Goal: Task Accomplishment & Management: Manage account settings

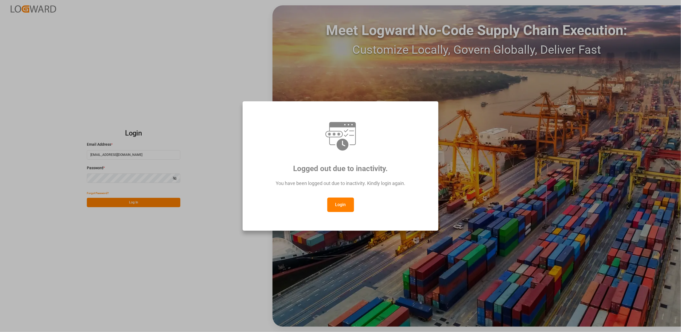
click at [340, 202] on button "Login" at bounding box center [340, 204] width 27 height 14
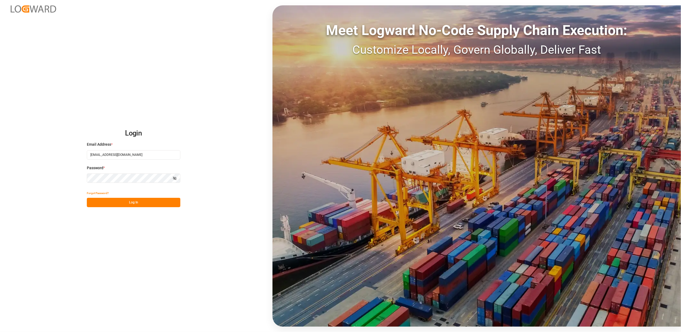
click at [131, 203] on button "Log In" at bounding box center [134, 202] width 94 height 9
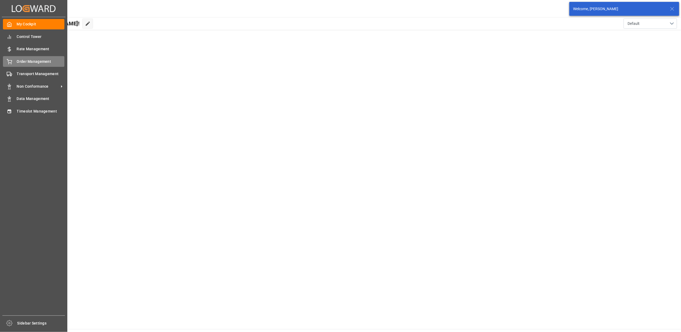
click at [34, 61] on span "Order Management" at bounding box center [41, 62] width 48 height 6
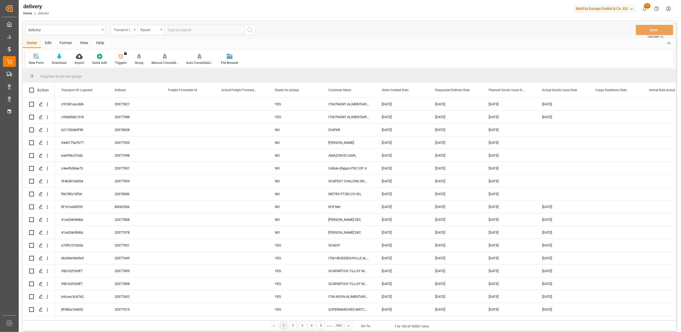
click at [134, 30] on icon "open menu" at bounding box center [135, 29] width 2 height 1
click at [135, 67] on div "Delivery" at bounding box center [151, 65] width 80 height 11
click at [176, 32] on input "text" at bounding box center [204, 30] width 80 height 10
type input "20377511"
click at [248, 29] on circle "search button" at bounding box center [250, 30] width 4 height 4
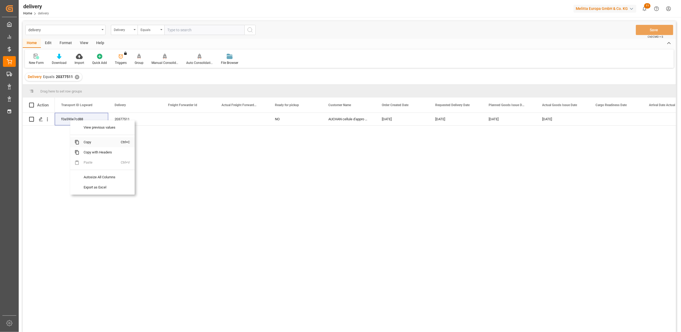
click at [90, 143] on span "Copy" at bounding box center [100, 142] width 42 height 10
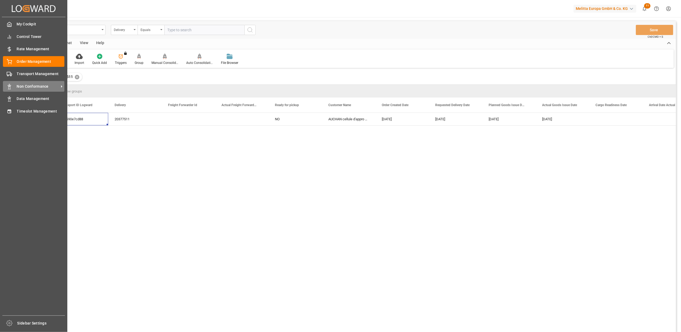
click at [22, 84] on span "Non Conformance" at bounding box center [38, 87] width 42 height 6
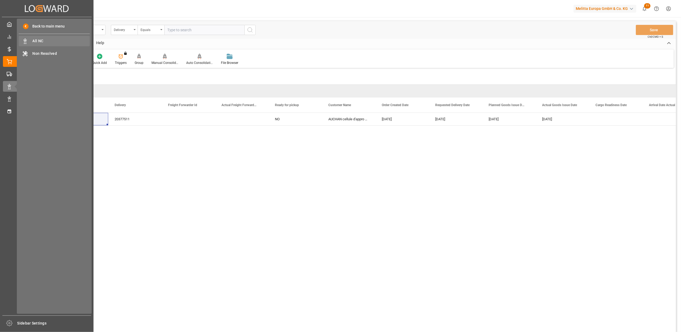
click at [47, 38] on span "All NC" at bounding box center [61, 41] width 57 height 6
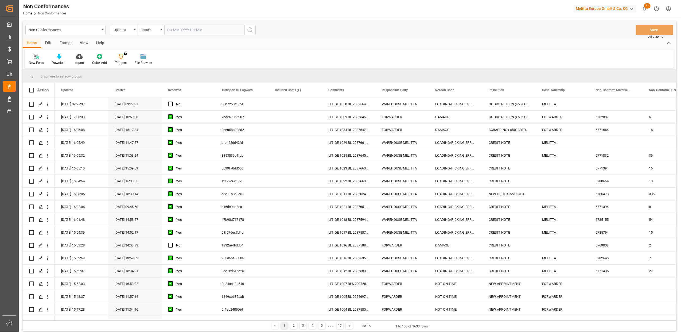
click at [37, 55] on icon at bounding box center [36, 56] width 5 height 5
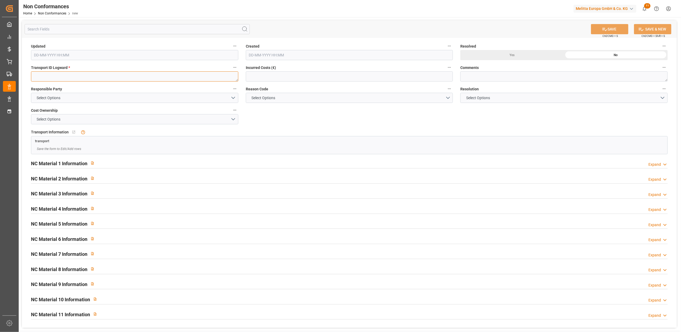
click at [145, 79] on textarea at bounding box center [134, 76] width 207 height 10
paste textarea "f0a590e7cd88"
type textarea "f0a590e7cd88"
click at [236, 98] on button "Select Options" at bounding box center [134, 98] width 207 height 10
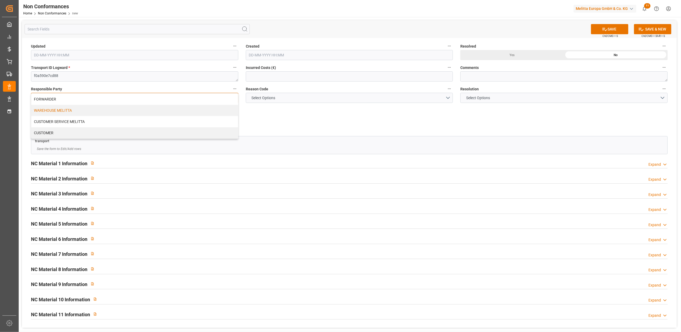
click at [156, 112] on div "WAREHOUSE MELITTA" at bounding box center [134, 110] width 207 height 11
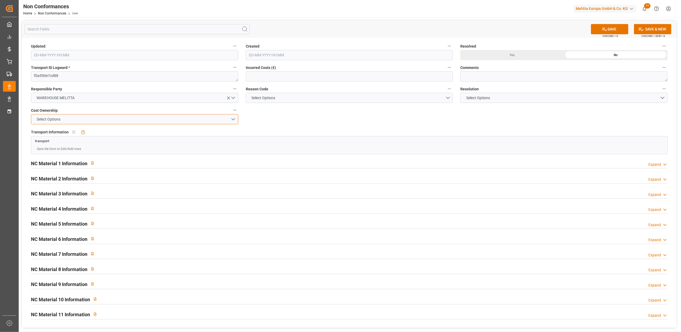
click at [232, 119] on button "Select Options" at bounding box center [134, 119] width 207 height 10
click at [156, 131] on div "MELITTA" at bounding box center [134, 131] width 207 height 11
click at [448, 98] on button "Select Options" at bounding box center [349, 98] width 207 height 10
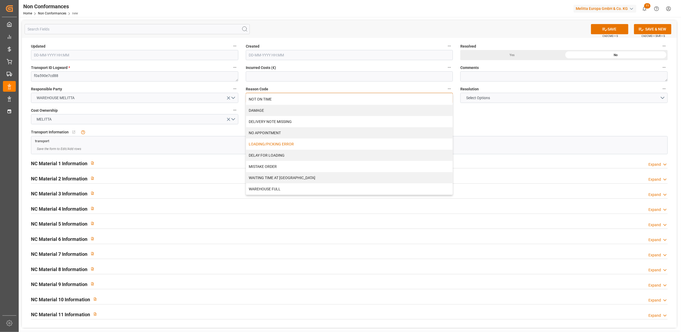
click at [299, 144] on div "LOADING/PICKING ERROR" at bounding box center [349, 143] width 207 height 11
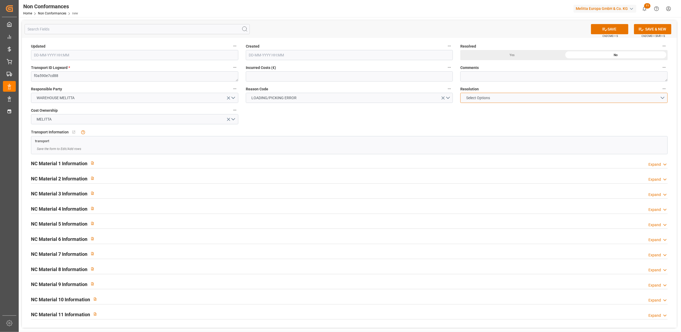
click at [663, 98] on button "Select Options" at bounding box center [563, 98] width 207 height 10
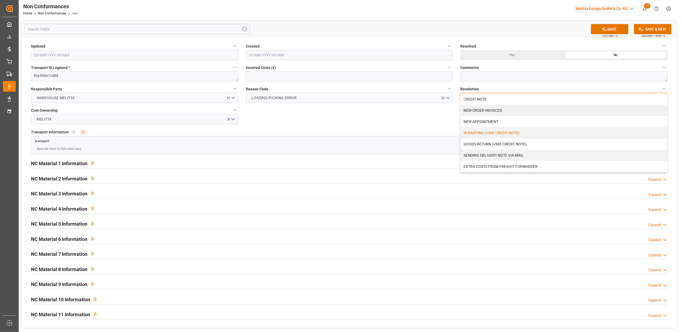
click at [497, 134] on div "SCRAPPING (<50€ CREDIT NOTE)" at bounding box center [564, 132] width 207 height 11
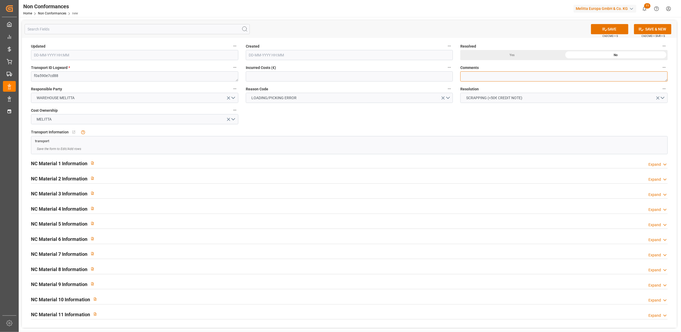
click at [498, 78] on textarea at bounding box center [563, 76] width 207 height 10
type textarea "LITIGE 1051 BL 20377511 Surplus 1 colis congèl / pas de retour"
click at [513, 55] on div "Yes" at bounding box center [512, 55] width 104 height 10
click at [664, 161] on div "NC Material 1 Information Expand" at bounding box center [349, 163] width 637 height 10
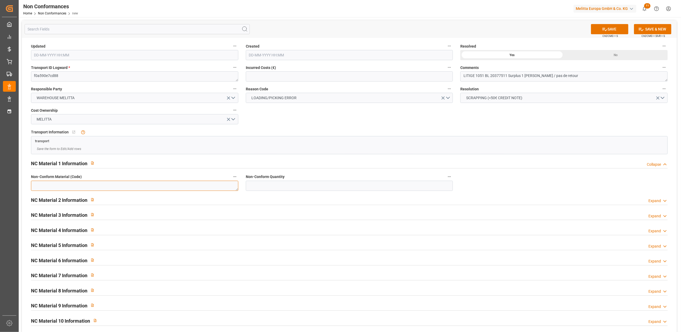
click at [170, 187] on textarea at bounding box center [134, 186] width 207 height 10
paste textarea "6786449"
type textarea "6786449"
click at [266, 186] on input "text" at bounding box center [349, 186] width 207 height 10
type input "12"
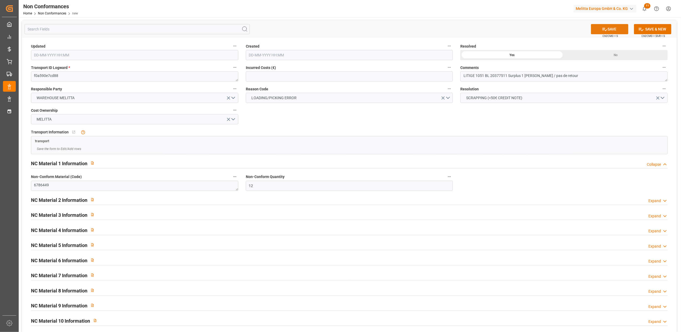
click at [609, 29] on button "SAVE" at bounding box center [609, 29] width 37 height 10
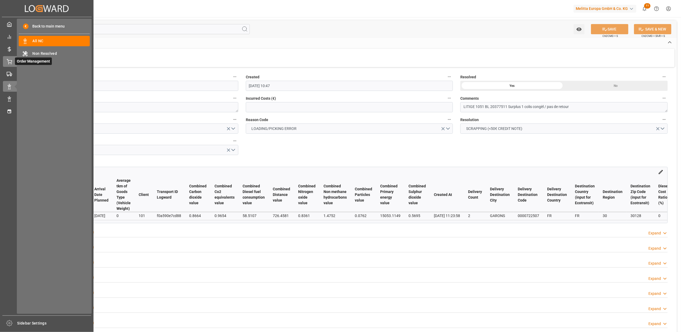
click at [10, 62] on icon at bounding box center [9, 61] width 5 height 5
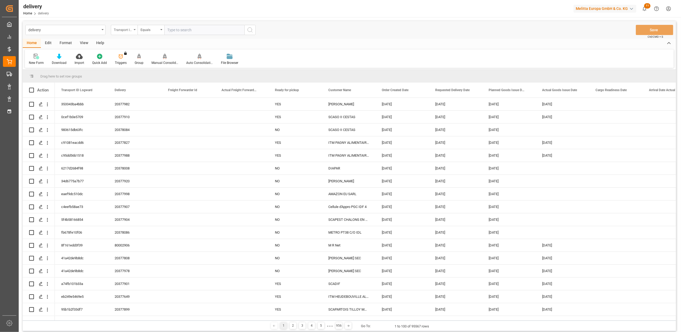
click at [134, 30] on div "Transport ID Logward" at bounding box center [124, 30] width 27 height 10
click at [133, 68] on div "Delivery" at bounding box center [151, 65] width 80 height 11
click at [207, 28] on input "text" at bounding box center [204, 30] width 80 height 10
type input "80002770"
click at [250, 31] on icon "search button" at bounding box center [250, 30] width 6 height 6
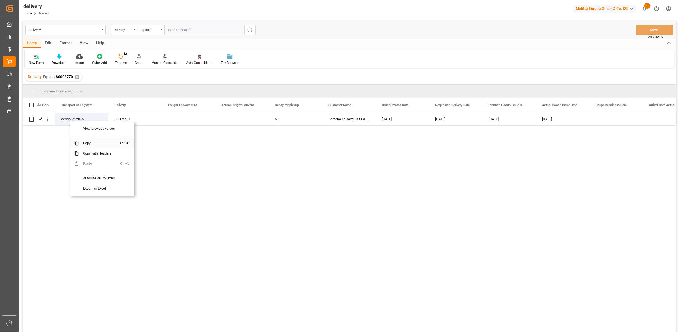
click at [84, 145] on span "Copy" at bounding box center [100, 143] width 42 height 10
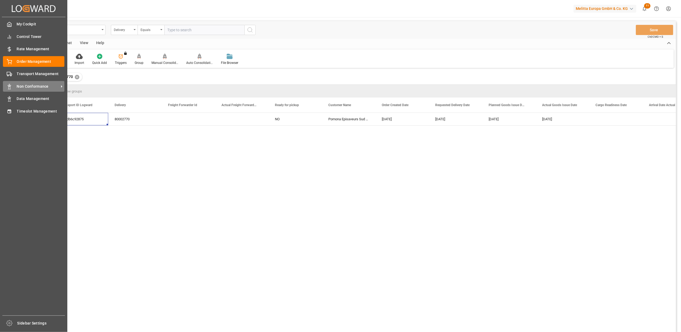
click at [30, 88] on span "Non Conformance" at bounding box center [38, 87] width 42 height 6
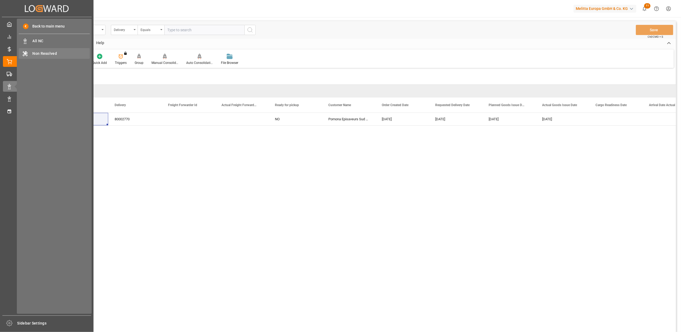
click at [40, 53] on span "Non Resolved" at bounding box center [61, 54] width 57 height 6
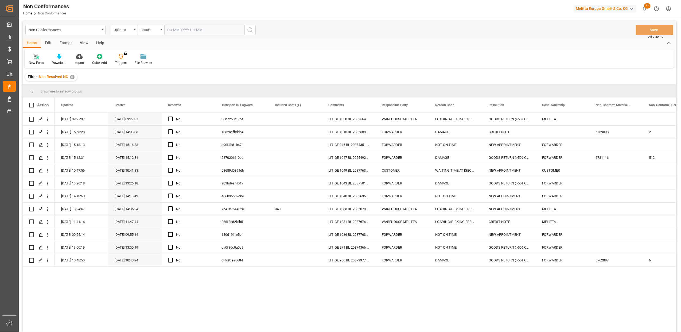
click at [36, 58] on icon at bounding box center [36, 56] width 5 height 5
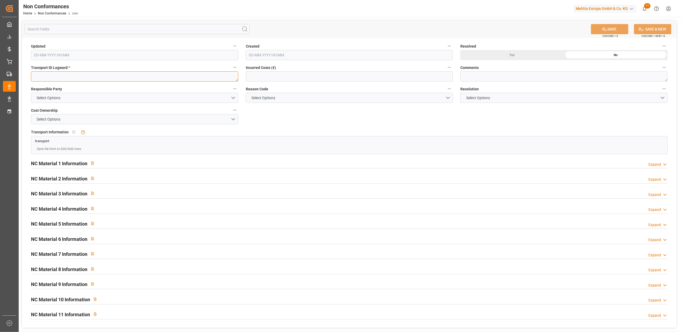
click at [124, 78] on textarea at bounding box center [134, 76] width 207 height 10
paste textarea "acbdb6c92875"
type textarea "acbdb6c92875"
click at [235, 99] on button "Select Options" at bounding box center [134, 98] width 207 height 10
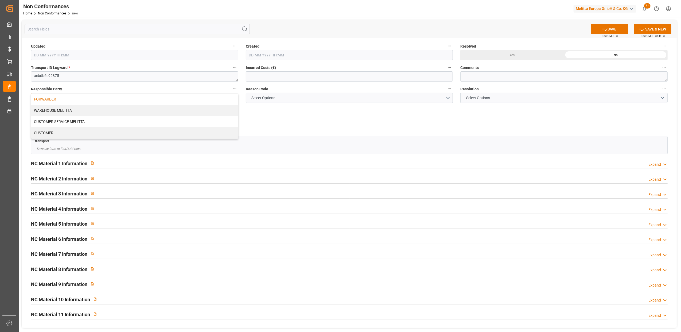
click at [214, 102] on div "FORWARDER" at bounding box center [134, 99] width 207 height 11
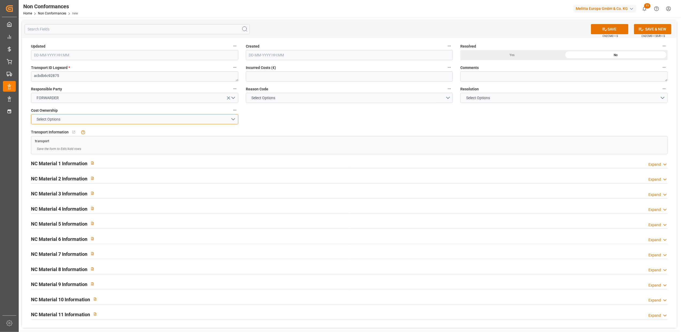
click at [233, 120] on button "Select Options" at bounding box center [134, 119] width 207 height 10
click at [146, 117] on div "FORWARDER" at bounding box center [134, 120] width 207 height 11
click at [449, 96] on button "Select Options" at bounding box center [349, 98] width 207 height 10
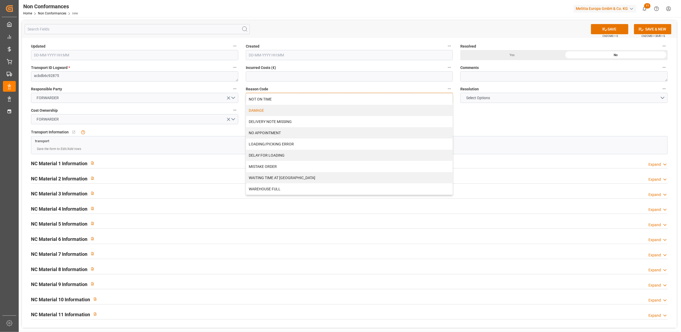
click at [289, 111] on div "DAMAGE" at bounding box center [349, 110] width 207 height 11
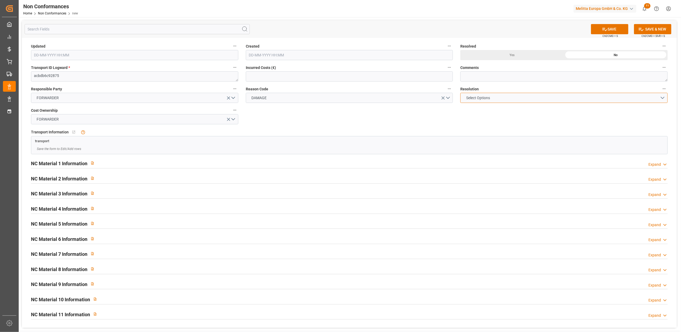
click at [663, 97] on button "Select Options" at bounding box center [563, 98] width 207 height 10
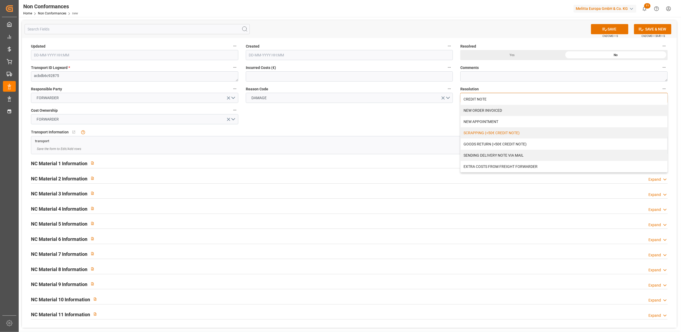
click at [491, 132] on div "SCRAPPING (<50€ CREDIT NOTE)" at bounding box center [564, 132] width 207 height 11
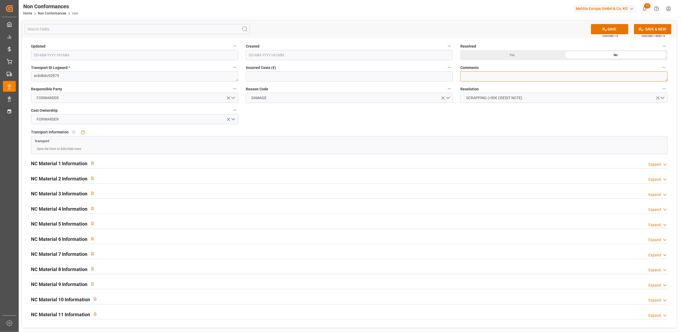
click at [477, 78] on textarea at bounding box center [563, 76] width 207 height 10
type textarea "LITIGE 1051 BL 80002770 Un colis abîmé / pas de retour"
click at [517, 53] on div "Yes" at bounding box center [512, 55] width 104 height 10
click at [610, 29] on button "SAVE" at bounding box center [609, 29] width 37 height 10
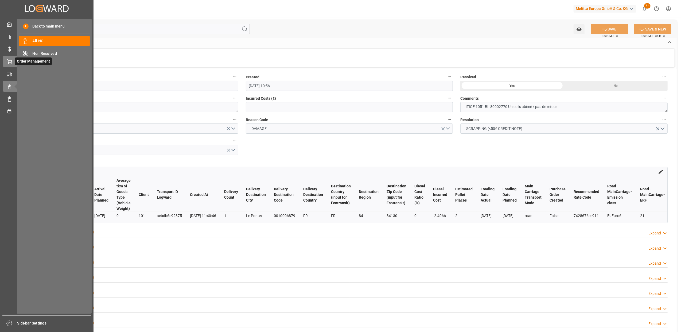
click at [11, 65] on div "Order Management Order Management" at bounding box center [47, 61] width 88 height 10
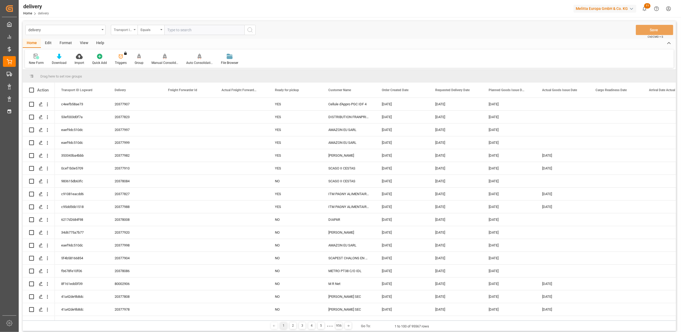
click at [134, 29] on icon "open menu" at bounding box center [135, 29] width 2 height 1
click at [133, 66] on div "Delivery" at bounding box center [151, 65] width 80 height 11
click at [182, 30] on input "text" at bounding box center [204, 30] width 80 height 10
paste input "20372005"
type input "20372005"
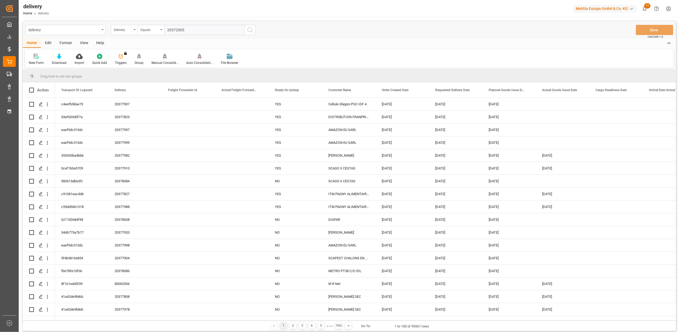
click at [250, 30] on icon "search button" at bounding box center [250, 30] width 6 height 6
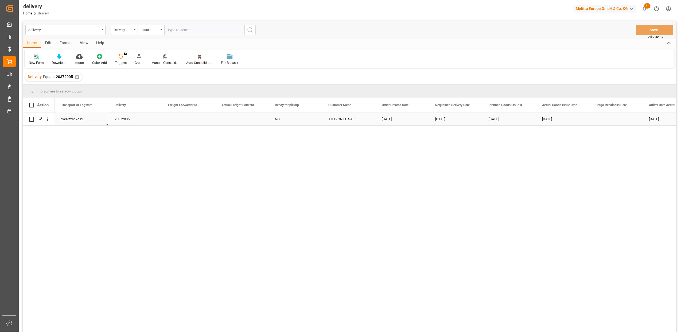
click at [79, 121] on div "2a32f2ac7c12" at bounding box center [81, 119] width 53 height 13
click at [99, 144] on span "Copy" at bounding box center [110, 143] width 42 height 10
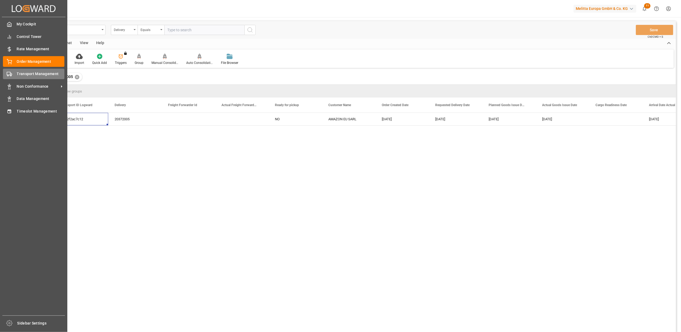
click at [10, 74] on icon at bounding box center [9, 73] width 5 height 5
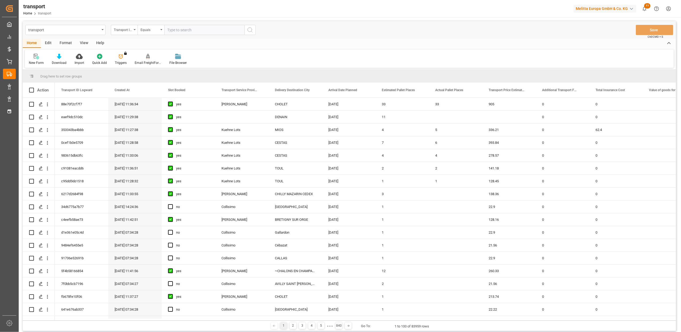
click at [200, 31] on input "text" at bounding box center [204, 30] width 80 height 10
paste input "2a32f2ac7c12"
type input "2a32f2ac7c12"
click at [249, 32] on circle "search button" at bounding box center [250, 30] width 4 height 4
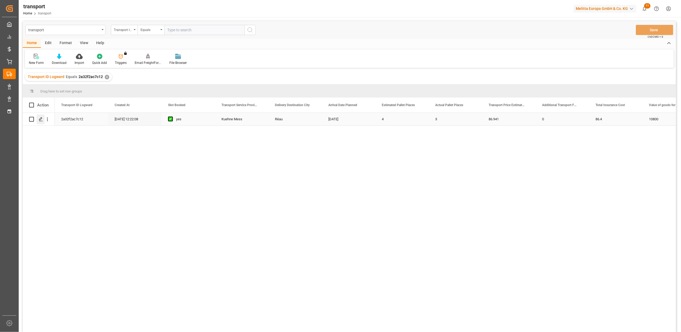
click at [42, 120] on icon "Press SPACE to select this row." at bounding box center [41, 119] width 4 height 4
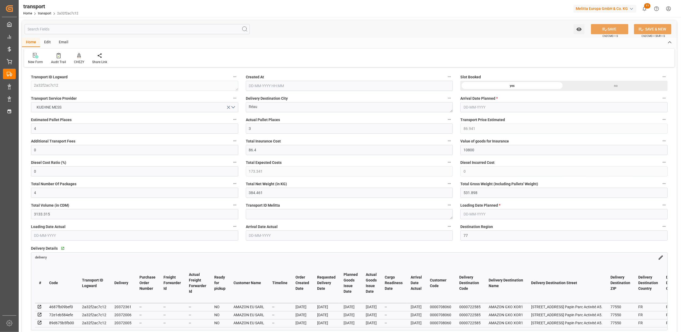
type input "17-06-2025 12:22"
type input "23-06-2025"
type input "20-06-2025"
type input "18-06-2025"
type input "20-06-2025"
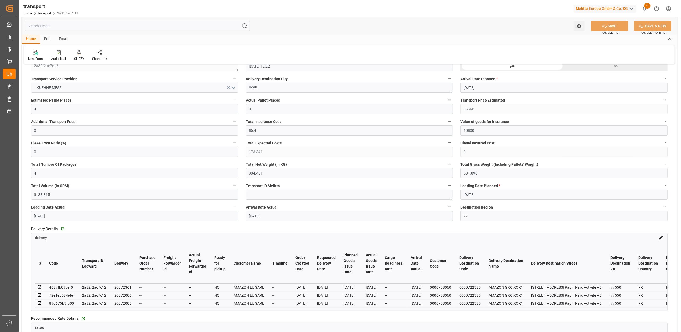
scroll to position [36, 0]
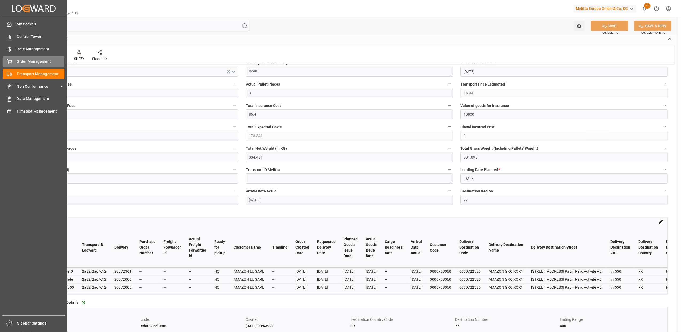
click at [10, 62] on icon at bounding box center [9, 61] width 5 height 5
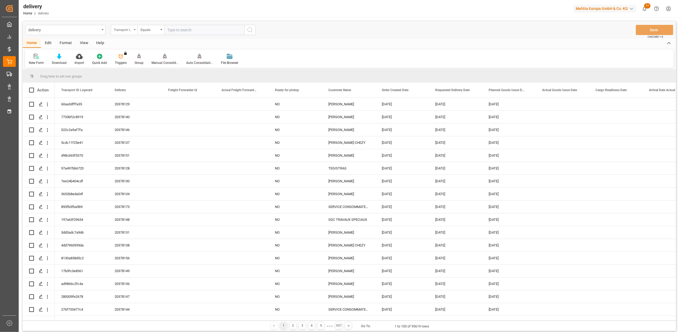
click at [134, 29] on icon "open menu" at bounding box center [135, 29] width 2 height 1
click at [134, 65] on div "Delivery" at bounding box center [151, 65] width 80 height 11
click at [194, 28] on input "text" at bounding box center [204, 30] width 80 height 10
type input "20371895"
click at [254, 31] on button "search button" at bounding box center [250, 30] width 11 height 10
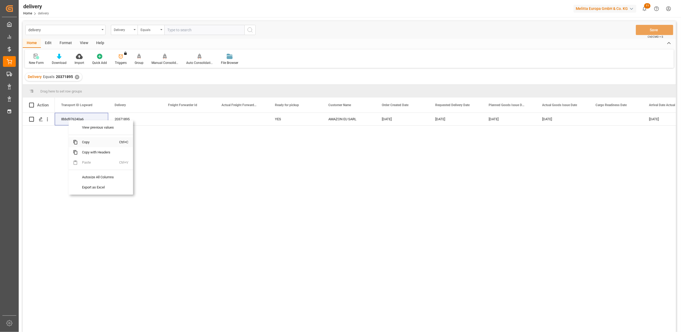
click at [94, 143] on span "Copy" at bounding box center [99, 142] width 42 height 10
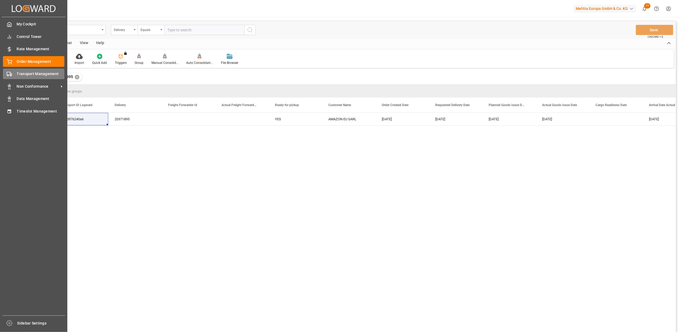
click at [48, 76] on div "Transport Management Transport Management" at bounding box center [33, 74] width 61 height 10
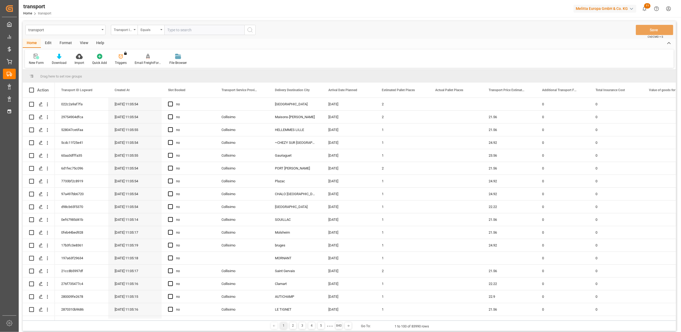
click at [188, 33] on input "text" at bounding box center [204, 30] width 80 height 10
paste input "8bbd976240a6"
type input "8bbd976240a6"
click at [249, 30] on icon "search button" at bounding box center [250, 30] width 6 height 6
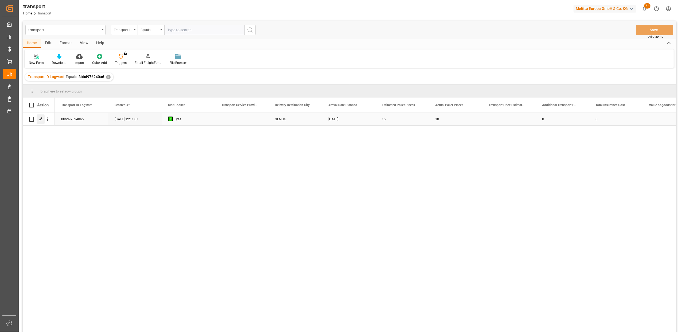
click at [42, 121] on icon "Press SPACE to select this row." at bounding box center [41, 119] width 4 height 4
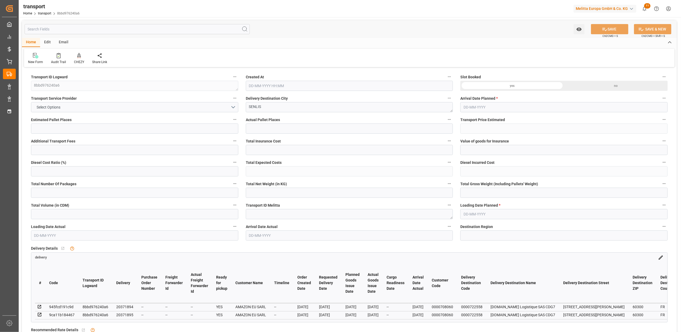
type input "16"
type input "18"
type input "0"
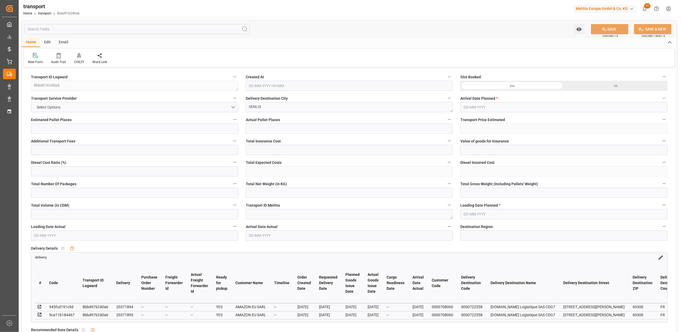
type input "0"
type input "18"
type input "1937.092"
type input "2951.498"
type input "19711.414"
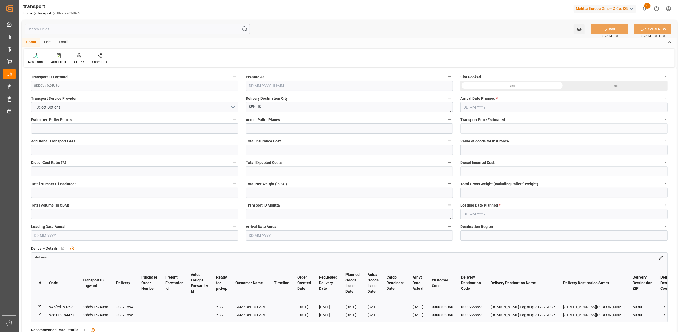
type input "60"
type input "11"
type input "480"
type input "118"
type input "101"
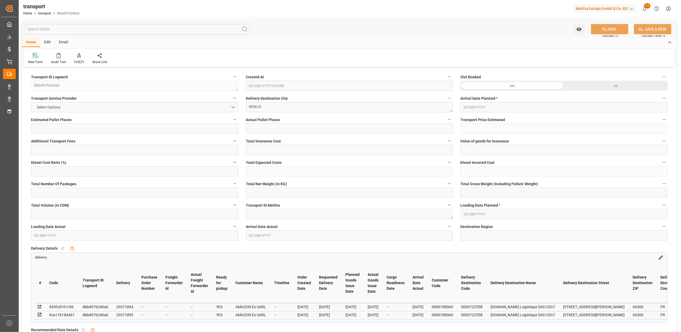
type input "2367.358"
type input "0"
type input "10767.6795"
type input "0"
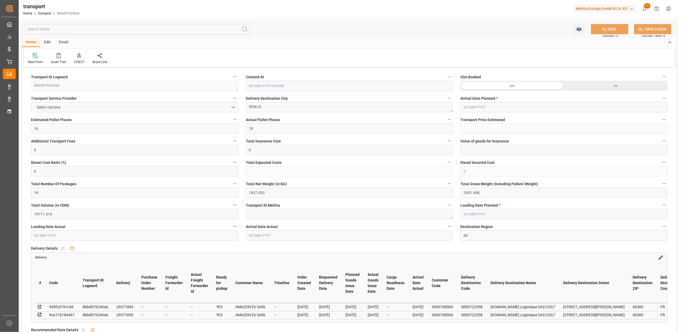
type input "21"
type input "80"
type input "12-06-2025 12:11"
type input "19-06-2025"
type input "17-06-2025"
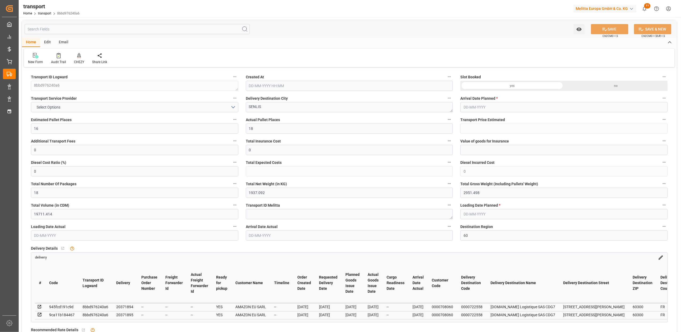
type input "18-06-2025"
type input "20-06-2025"
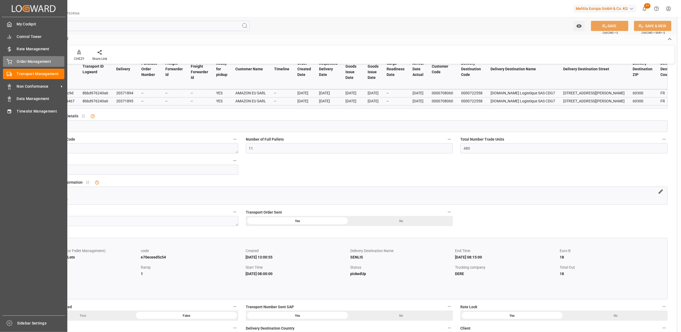
click at [11, 60] on icon at bounding box center [9, 60] width 5 height 3
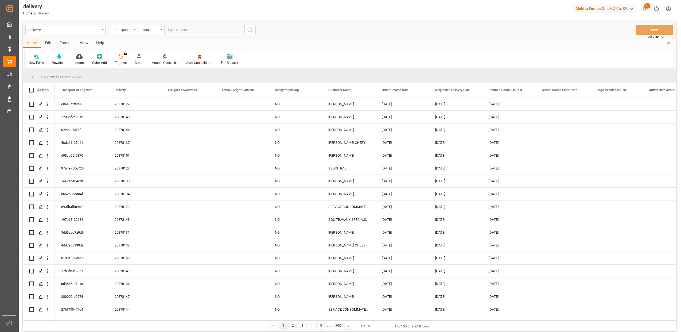
click at [135, 31] on div "Transport ID Logward" at bounding box center [124, 30] width 27 height 10
click at [136, 68] on div "Delivery" at bounding box center [151, 65] width 80 height 11
click at [199, 31] on input "text" at bounding box center [204, 30] width 80 height 10
paste input "20371950"
type input "20371950"
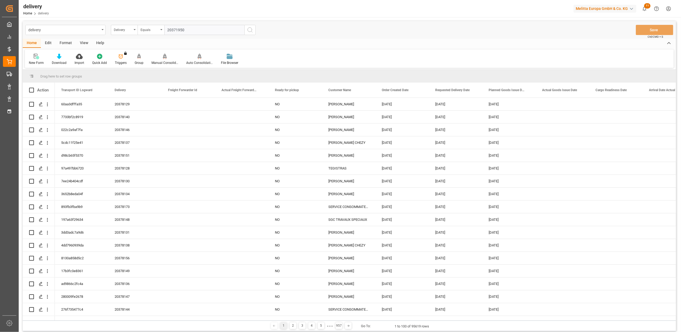
click at [252, 31] on icon "search button" at bounding box center [250, 30] width 6 height 6
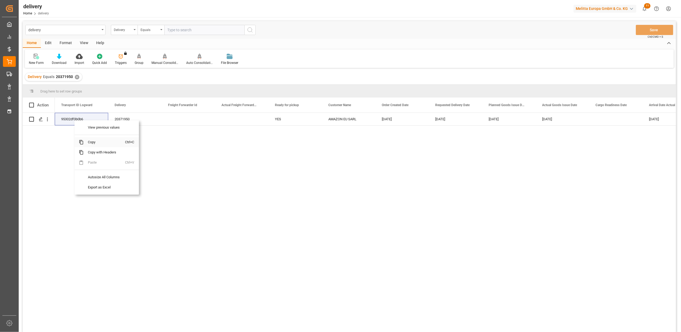
click at [92, 143] on span "Copy" at bounding box center [105, 142] width 42 height 10
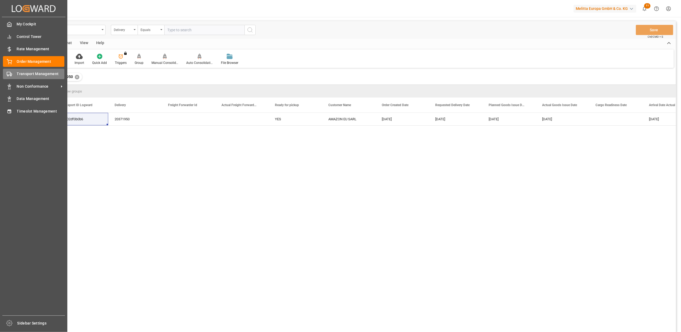
click at [23, 73] on span "Transport Management" at bounding box center [41, 74] width 48 height 6
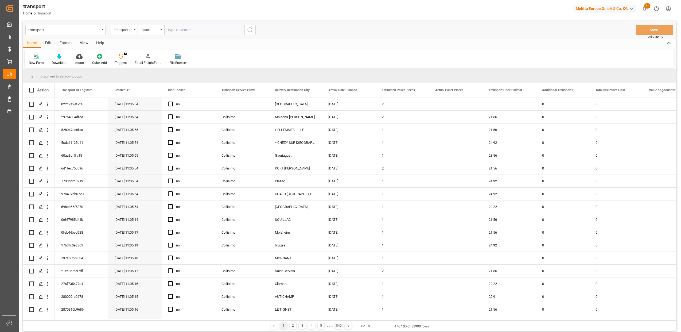
click at [184, 30] on input "text" at bounding box center [204, 30] width 80 height 10
paste input "95302df0b0b6"
type input "95302df0b0b6"
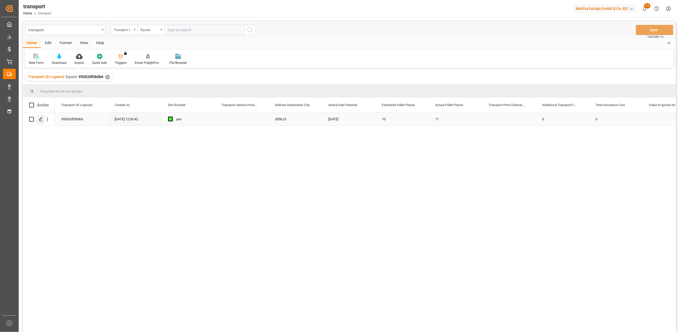
click at [42, 122] on div "Press SPACE to select this row." at bounding box center [41, 119] width 8 height 10
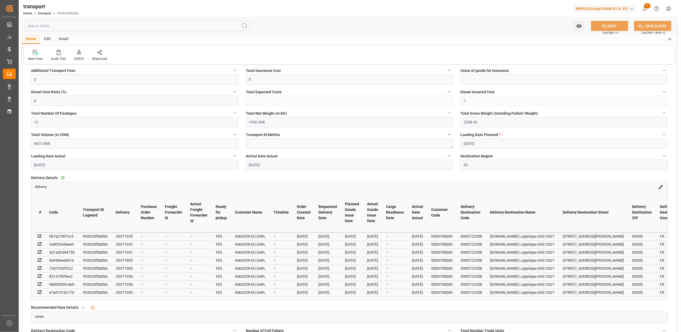
scroll to position [71, 0]
drag, startPoint x: 128, startPoint y: 244, endPoint x: 126, endPoint y: 265, distance: 20.9
drag, startPoint x: 126, startPoint y: 265, endPoint x: 127, endPoint y: 292, distance: 27.8
click at [127, 292] on div "20371953" at bounding box center [124, 292] width 17 height 6
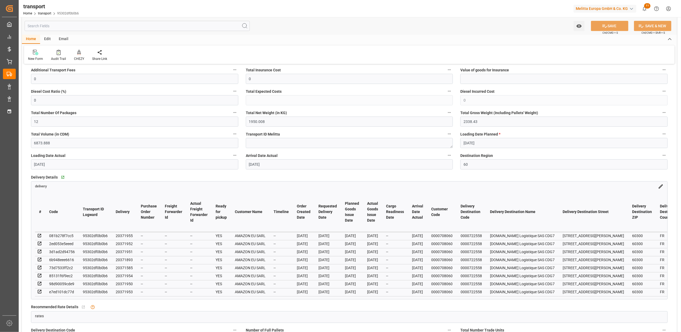
click at [128, 275] on div "20371954" at bounding box center [124, 276] width 17 height 6
click at [133, 234] on td "20371955" at bounding box center [124, 236] width 25 height 8
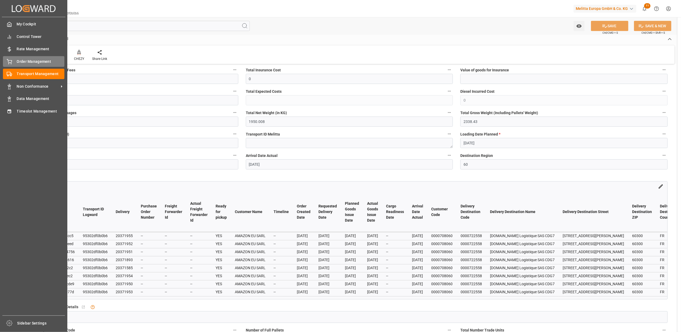
click at [37, 61] on span "Order Management" at bounding box center [41, 62] width 48 height 6
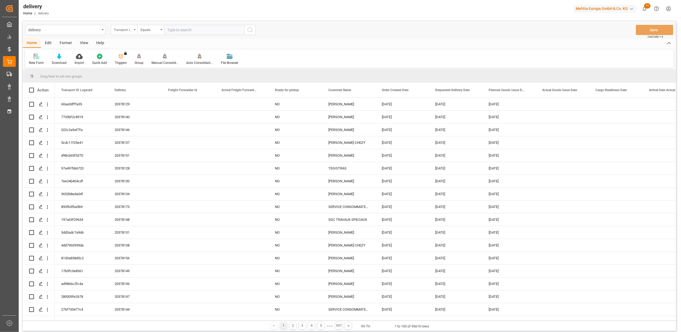
click at [134, 30] on div "Transport ID Logward" at bounding box center [124, 30] width 27 height 10
click at [137, 64] on div "Delivery" at bounding box center [151, 65] width 80 height 11
click at [208, 32] on input "text" at bounding box center [204, 30] width 80 height 10
paste input "20371906"
type input "20371906"
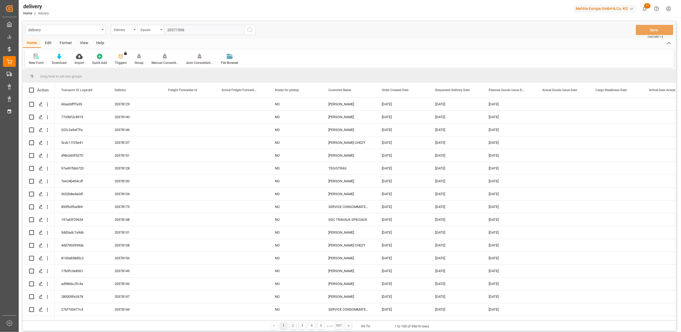
drag, startPoint x: 250, startPoint y: 31, endPoint x: 246, endPoint y: 29, distance: 3.9
click at [249, 31] on icon "search button" at bounding box center [250, 30] width 6 height 6
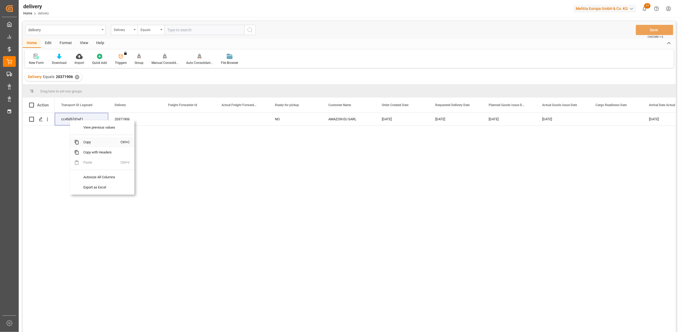
click at [94, 139] on span "Copy" at bounding box center [100, 142] width 42 height 10
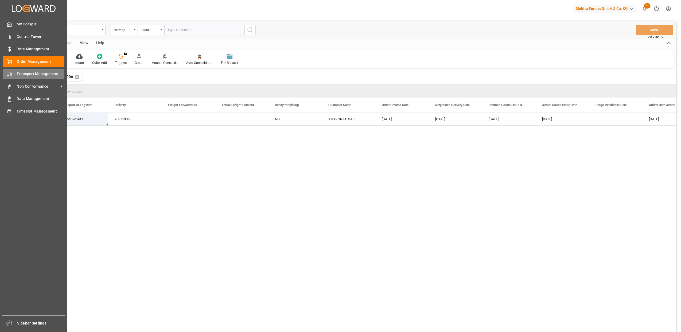
click at [13, 78] on div "Transport Management Transport Management" at bounding box center [33, 74] width 61 height 10
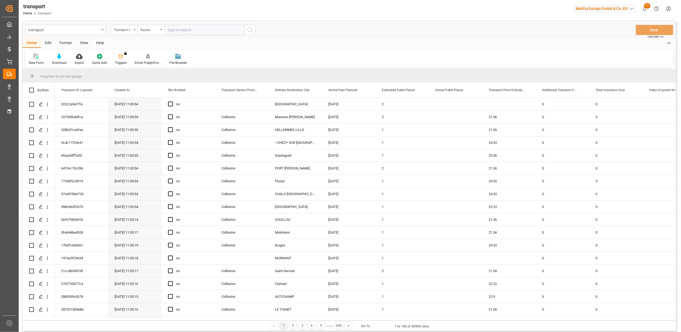
click at [231, 32] on input "text" at bounding box center [204, 30] width 80 height 10
paste input "cc45d57d1ef1"
type input "cc45d57d1ef1"
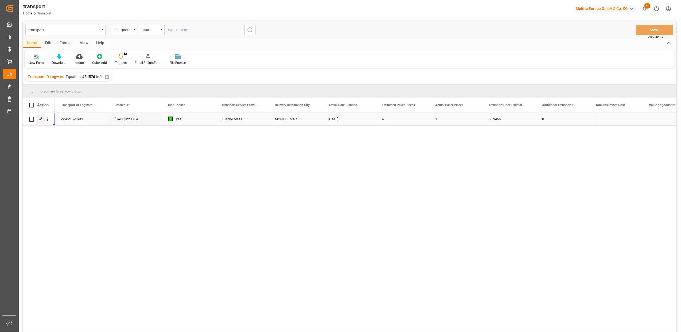
click at [40, 121] on icon "Press SPACE to select this row." at bounding box center [41, 119] width 4 height 4
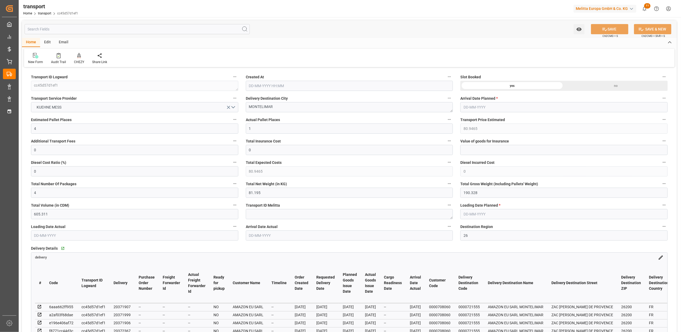
type input "17-06-2025 12:00"
type input "23-06-2025"
type input "19-06-2025"
type input "18-06-2025"
type input "20-06-2025"
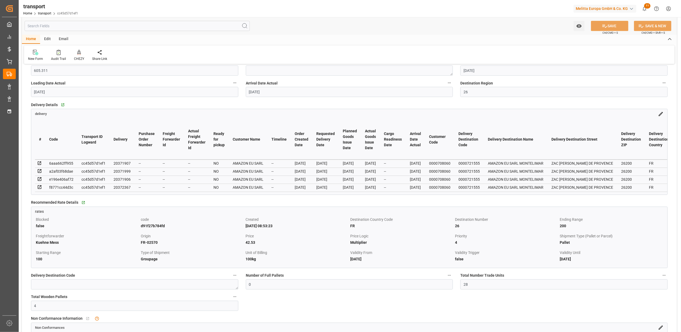
scroll to position [178, 0]
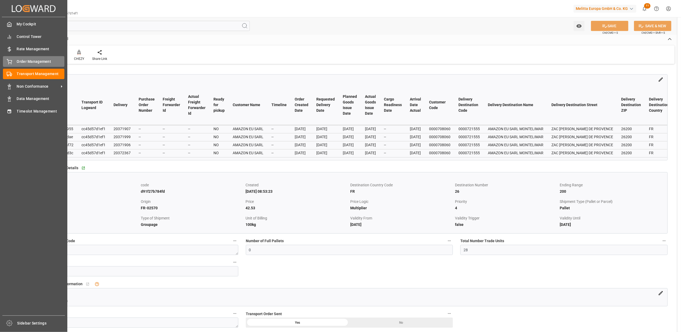
click at [11, 61] on icon at bounding box center [9, 61] width 5 height 5
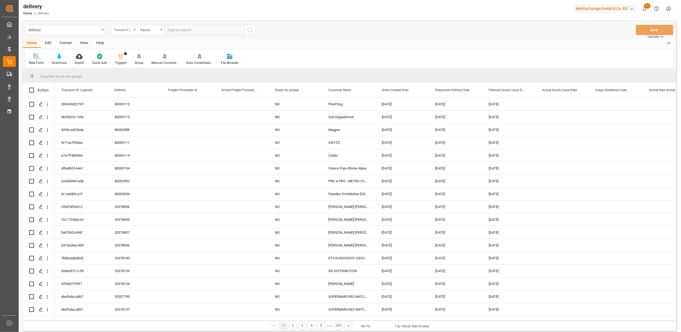
click at [135, 32] on div "Transport ID Logward" at bounding box center [124, 30] width 27 height 10
click at [137, 66] on div "Delivery" at bounding box center [151, 65] width 80 height 11
click at [205, 26] on input "text" at bounding box center [204, 30] width 80 height 10
type input "20372350"
click at [253, 31] on icon "search button" at bounding box center [250, 30] width 6 height 6
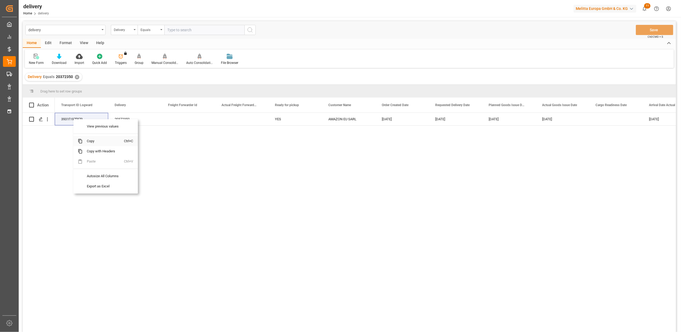
click at [92, 141] on span "Copy" at bounding box center [104, 141] width 42 height 10
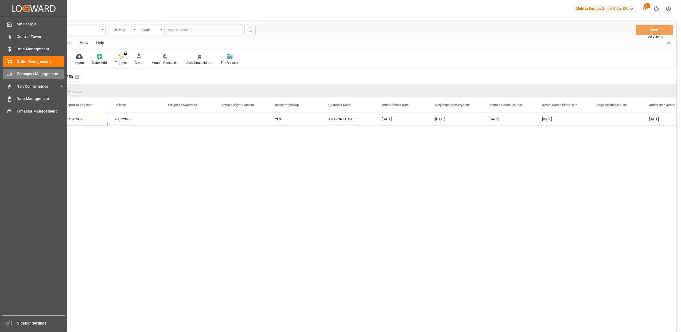
click at [37, 77] on div "Transport Management Transport Management" at bounding box center [33, 74] width 61 height 10
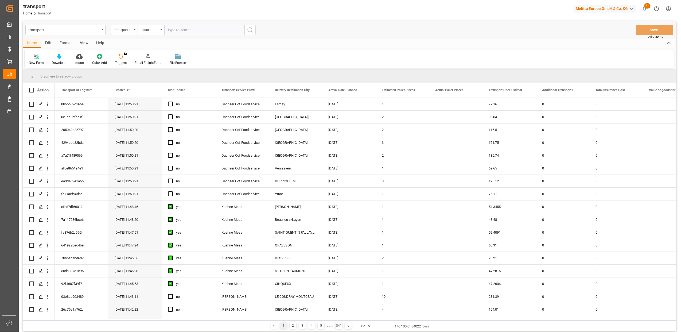
click at [228, 33] on input "text" at bounding box center [204, 30] width 80 height 10
paste input "3931f197f879"
type input "3931f197f879"
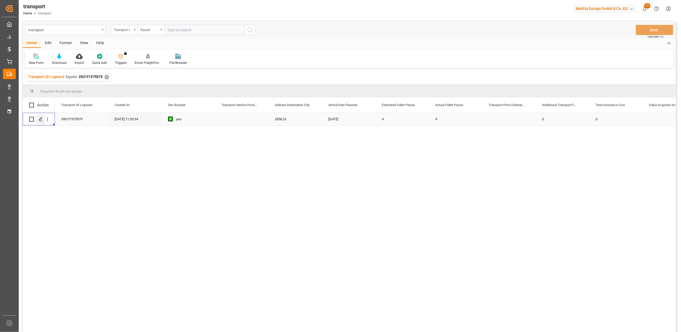
click at [42, 119] on icon "Press SPACE to select this row." at bounding box center [41, 119] width 4 height 4
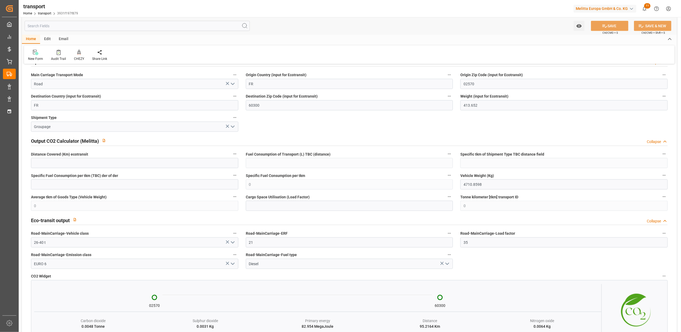
scroll to position [377, 0]
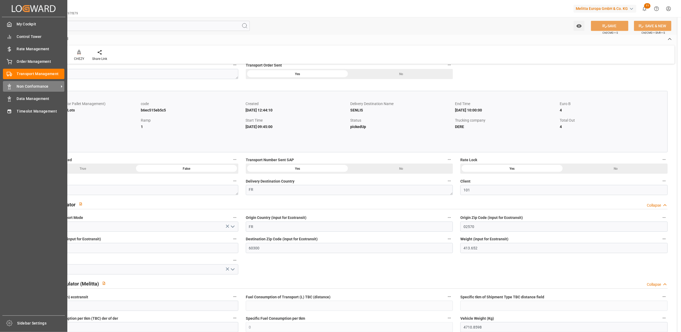
click at [37, 87] on span "Non Conformance" at bounding box center [38, 87] width 42 height 6
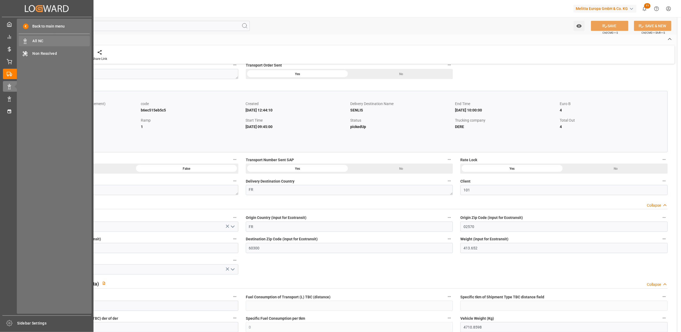
click at [39, 40] on span "All NC" at bounding box center [61, 41] width 57 height 6
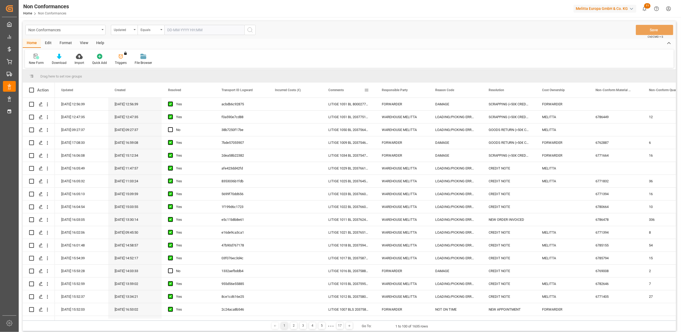
click at [366, 90] on span at bounding box center [366, 90] width 5 height 5
click at [393, 89] on span "filter" at bounding box center [391, 90] width 5 height 5
click at [415, 105] on span "Filtering operator" at bounding box center [414, 105] width 5 height 5
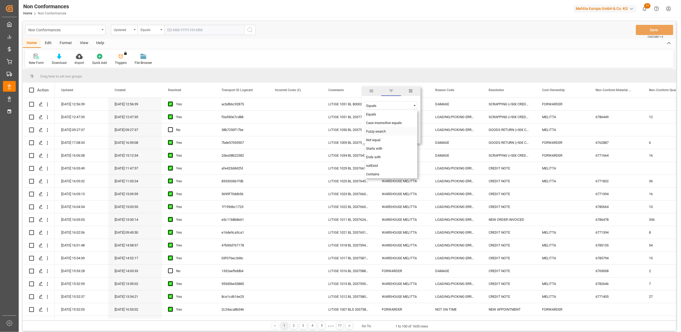
click at [392, 131] on div "Fuzzy search" at bounding box center [391, 131] width 52 height 9
click at [384, 118] on input "Filter Value" at bounding box center [391, 119] width 52 height 11
paste input "20373634"
type input "20373634"
click at [393, 134] on button "Apply" at bounding box center [398, 135] width 10 height 5
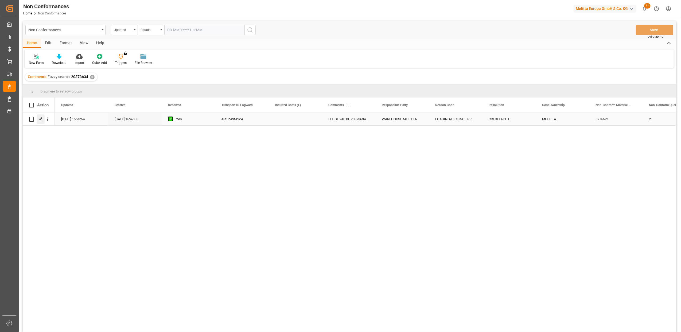
click at [42, 121] on div "Press SPACE to select this row." at bounding box center [41, 119] width 8 height 10
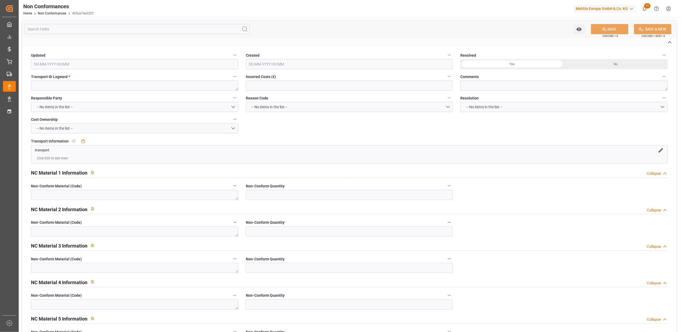
type textarea "48f3b49f42c4"
type textarea "LITIGE 940 BL 20373634 Manque 2 Purista"
type input "17-07-2025 14:23"
type input "17-07-2025 13:47"
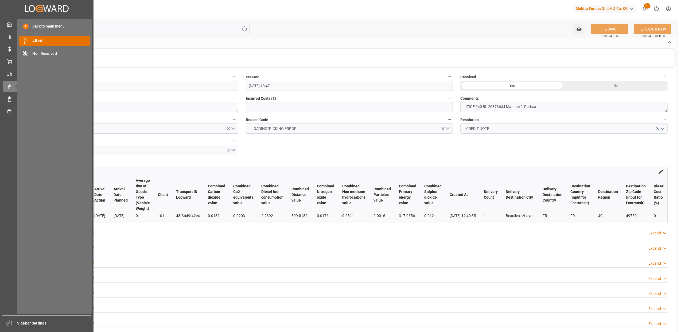
click at [58, 44] on span "All NC" at bounding box center [61, 41] width 57 height 6
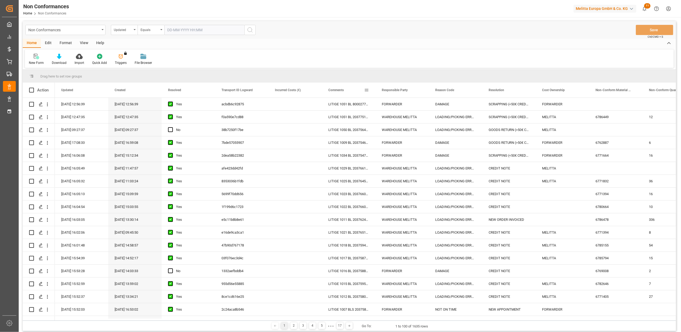
click at [369, 89] on div "Comments" at bounding box center [348, 90] width 53 height 15
click at [367, 90] on span at bounding box center [366, 90] width 5 height 5
click at [393, 90] on span "filter" at bounding box center [391, 90] width 5 height 5
click at [414, 105] on span "Filtering operator" at bounding box center [414, 105] width 5 height 5
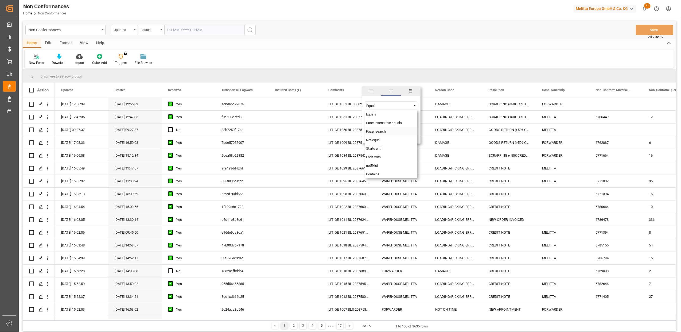
click at [389, 133] on div "Fuzzy search" at bounding box center [391, 131] width 52 height 9
click at [389, 120] on input "Filter Value" at bounding box center [391, 119] width 52 height 11
type input "20372704"
click at [400, 136] on button "Apply" at bounding box center [398, 135] width 10 height 5
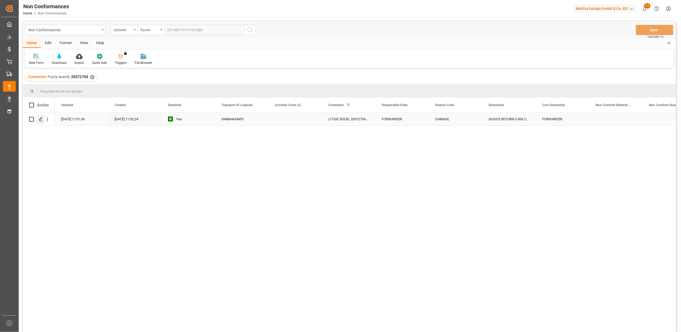
click at [44, 121] on div "Press SPACE to select this row." at bounding box center [41, 119] width 8 height 10
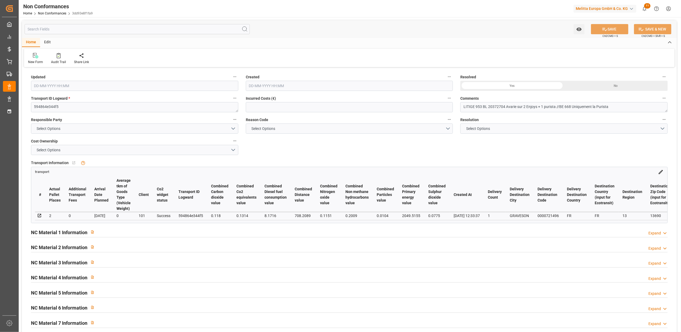
type input "01-08-2025 09:01"
type input "22-07-2025 09:32"
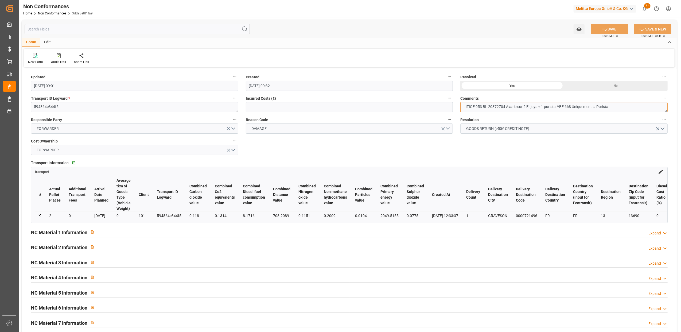
drag, startPoint x: 505, startPoint y: 106, endPoint x: 489, endPoint y: 106, distance: 16.6
click at [489, 106] on textarea "LITIGE 953 BL 20372704 Avarie sur 2 Enjoys + 1 purista //BE 668 Uniquement la P…" at bounding box center [563, 107] width 207 height 10
click at [617, 143] on div "Updated 01-08-2025 09:01 Created 22-07-2025 09:32 Resolved Yes No Transport ID …" at bounding box center [349, 233] width 655 height 328
